Goal: Task Accomplishment & Management: Manage account settings

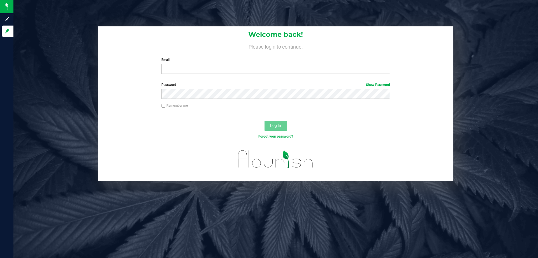
click at [197, 57] on div "Welcome back! Please login to continue. Email Required Please format your email…" at bounding box center [275, 52] width 355 height 52
click at [191, 73] on input "Email" at bounding box center [275, 69] width 228 height 10
type input "[EMAIL_ADDRESS][DOMAIN_NAME]"
click at [265, 121] on button "Log In" at bounding box center [276, 126] width 22 height 10
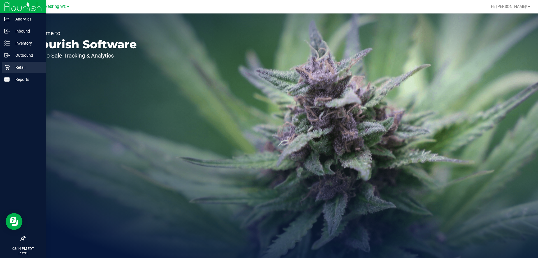
click at [11, 70] on p "Retail" at bounding box center [27, 67] width 34 height 7
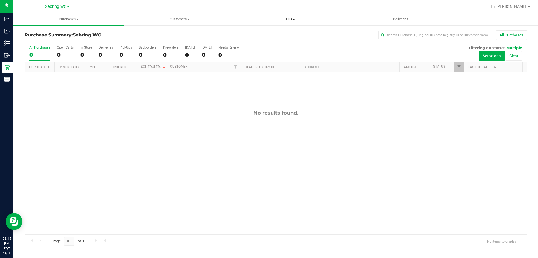
click at [290, 22] on uib-tab-heading "Tills Manage tills Reconcile e-payments" at bounding box center [290, 19] width 110 height 11
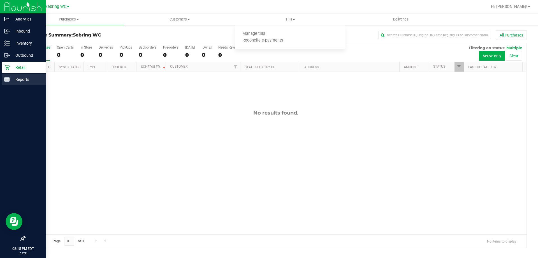
click at [31, 79] on p "Reports" at bounding box center [27, 79] width 34 height 7
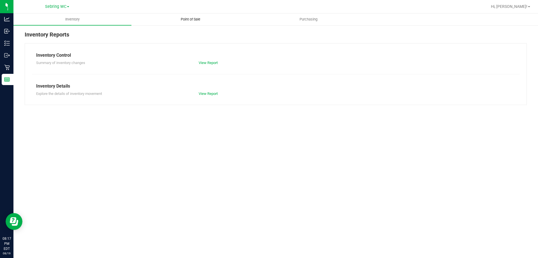
click at [180, 20] on span "Point of Sale" at bounding box center [190, 19] width 35 height 5
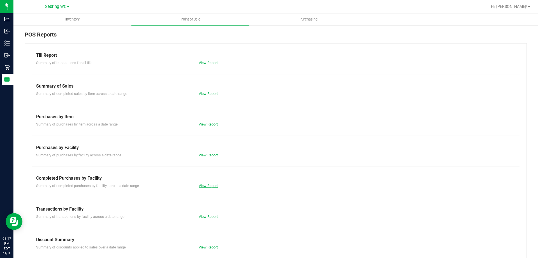
click at [206, 186] on link "View Report" at bounding box center [208, 185] width 19 height 4
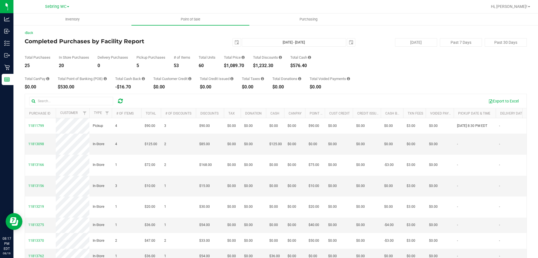
click at [196, 77] on div "Total CanPay $0.00 Total Point of Banking (POB) $530.00 Total Cash Back -$16.70…" at bounding box center [276, 78] width 502 height 21
click at [234, 45] on span "select" at bounding box center [237, 42] width 8 height 8
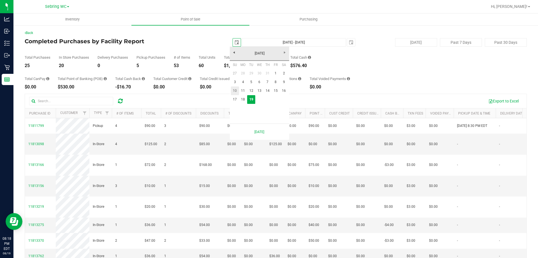
scroll to position [0, 14]
click at [244, 97] on link "18" at bounding box center [243, 99] width 8 height 9
type input "2025-08-18"
type input "Aug 18, 2025 - Aug 19, 2025"
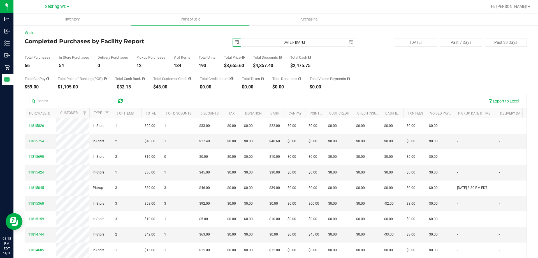
click at [233, 45] on span "select" at bounding box center [237, 42] width 8 height 8
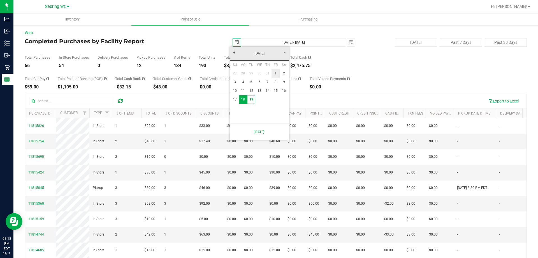
click at [274, 72] on link "1" at bounding box center [276, 73] width 8 height 9
type input "2025-08-01"
type input "Aug 1, 2025 - Aug 19, 2025"
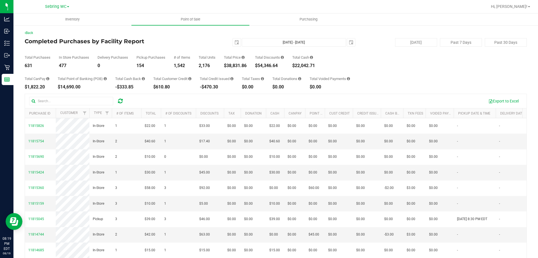
click at [234, 83] on div "Total Credit Issued -$470.30" at bounding box center [217, 83] width 34 height 12
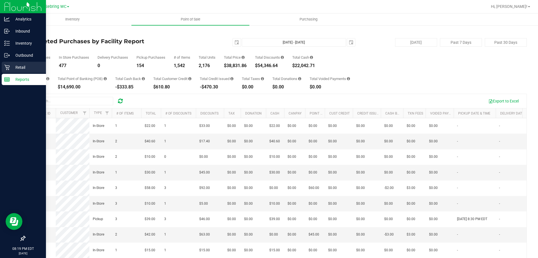
click at [9, 67] on icon at bounding box center [7, 67] width 6 height 6
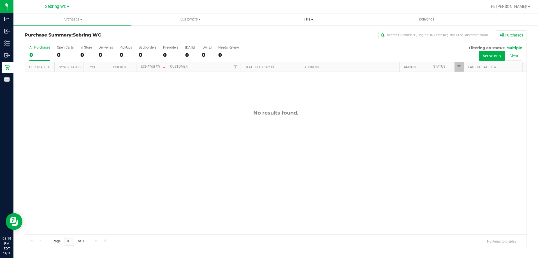
click at [306, 20] on span "Tills" at bounding box center [308, 19] width 117 height 5
click at [289, 33] on li "Manage tills" at bounding box center [309, 34] width 118 height 7
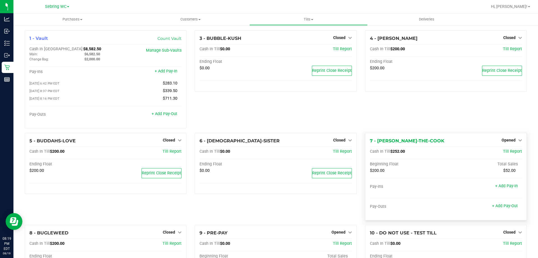
click at [509, 138] on div "Opened" at bounding box center [512, 140] width 20 height 7
click at [506, 142] on span "Opened" at bounding box center [509, 140] width 14 height 4
click at [506, 152] on link "Close Till" at bounding box center [509, 151] width 15 height 4
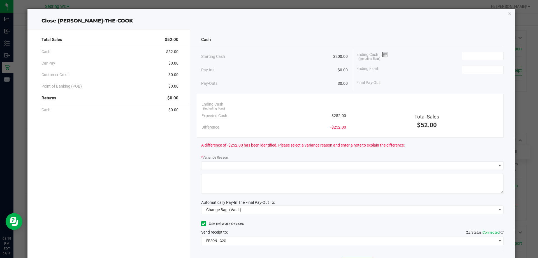
click at [336, 114] on span "$252.00" at bounding box center [339, 116] width 15 height 6
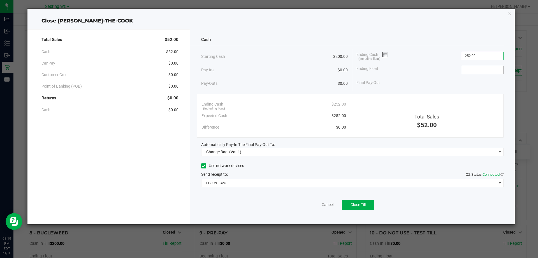
type input "$252.00"
click at [472, 72] on input at bounding box center [482, 70] width 41 height 8
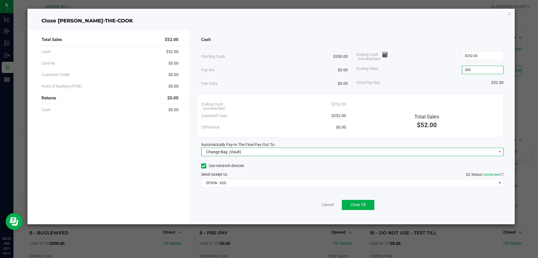
type input "$200.00"
click at [313, 153] on span "Change Bag (Vault)" at bounding box center [349, 152] width 295 height 8
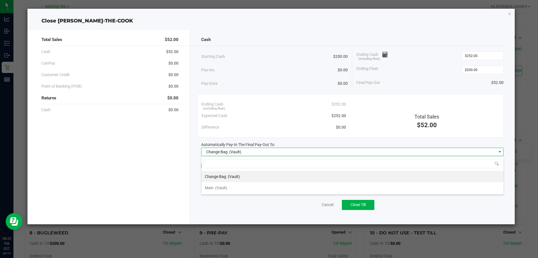
scroll to position [8, 302]
click at [214, 189] on div "Main (Vault)" at bounding box center [216, 188] width 22 height 10
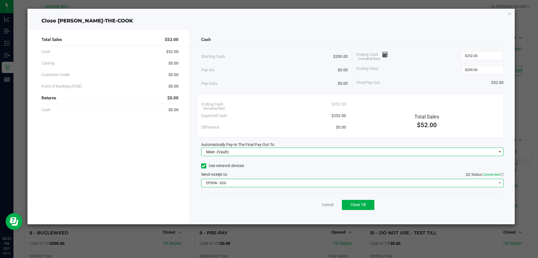
click at [220, 186] on span "EPSON - G2G" at bounding box center [349, 183] width 295 height 8
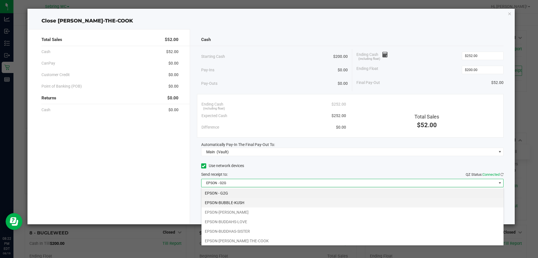
click at [223, 205] on li "EPSON-BUBBLE-KUSH" at bounding box center [353, 203] width 302 height 10
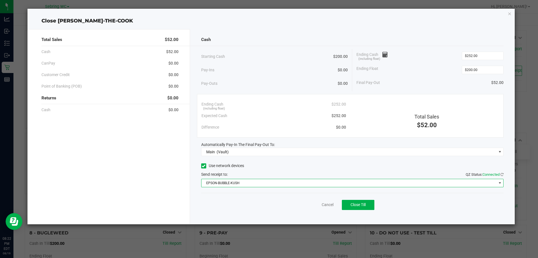
click at [178, 176] on div "Total Sales $52.00 Cash $52.00 CanPay $0.00 Customer Credit $0.00 Point of Bank…" at bounding box center [108, 126] width 163 height 195
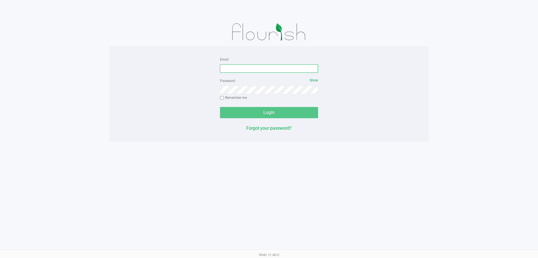
click at [259, 71] on input "Email" at bounding box center [269, 68] width 98 height 8
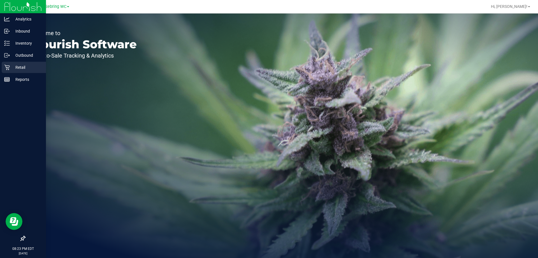
click at [6, 67] on icon at bounding box center [6, 67] width 5 height 5
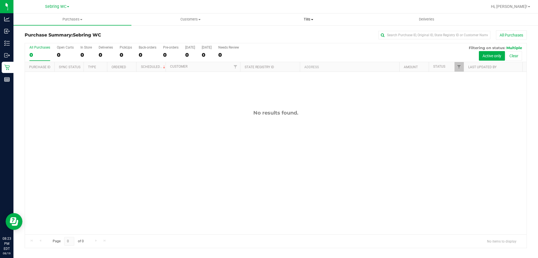
click at [307, 19] on span "Tills" at bounding box center [308, 19] width 117 height 5
click at [269, 32] on span "Manage tills" at bounding box center [269, 33] width 38 height 5
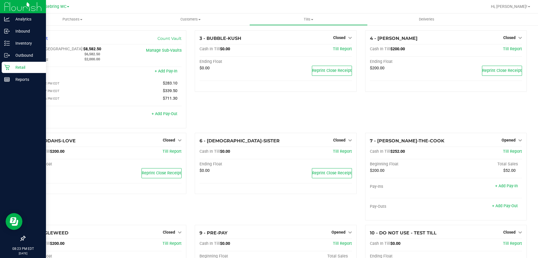
click at [8, 67] on icon at bounding box center [7, 67] width 6 height 6
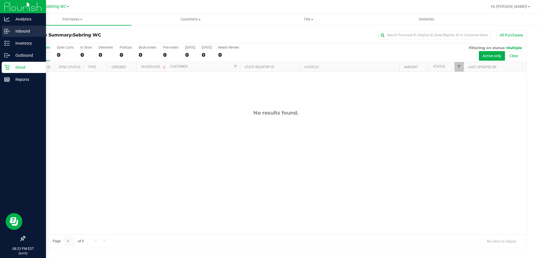
click at [29, 27] on div "Inbound" at bounding box center [24, 31] width 44 height 11
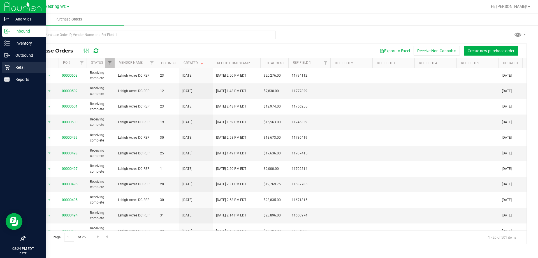
click at [7, 68] on icon at bounding box center [6, 67] width 5 height 5
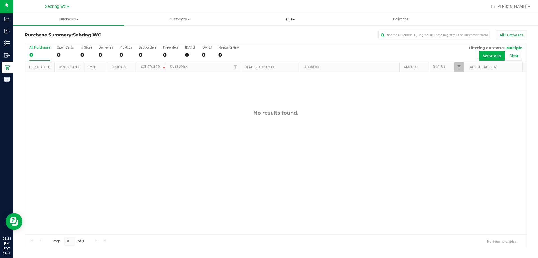
click at [288, 19] on span "Tills" at bounding box center [290, 19] width 110 height 5
click at [221, 34] on div "All Purchases" at bounding box center [359, 35] width 335 height 10
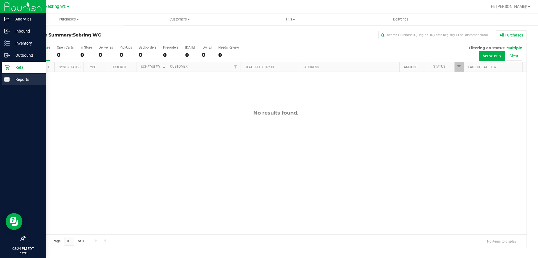
click at [6, 78] on line at bounding box center [6, 78] width 5 height 0
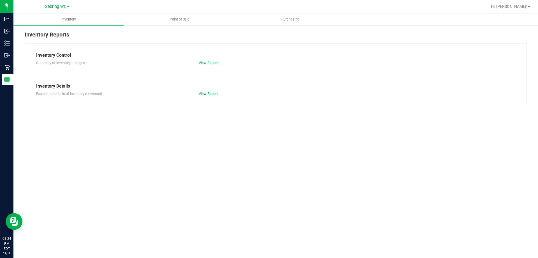
click at [153, 178] on div "Inventory Point of Sale Purchasing Inventory Reports Inventory Control Summary …" at bounding box center [275, 135] width 525 height 244
click at [178, 19] on span "Point of Sale" at bounding box center [179, 19] width 35 height 5
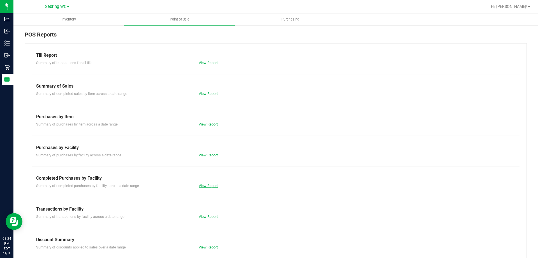
click at [203, 185] on link "View Report" at bounding box center [208, 185] width 19 height 4
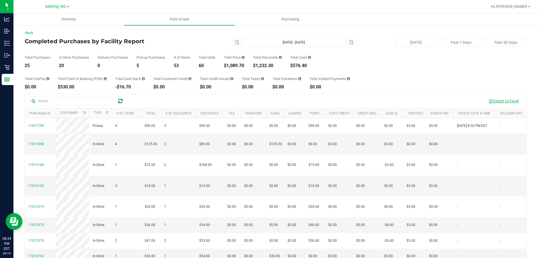
click at [504, 98] on button "Export to Excel" at bounding box center [504, 101] width 38 height 10
click at [103, 80] on div "Total Point of Banking (POB)" at bounding box center [82, 79] width 49 height 4
click at [117, 73] on div "Total CanPay $0.00 Total Point of Banking (POB) $530.00 Total Cash Back -$16.70…" at bounding box center [276, 78] width 502 height 21
